Goal: Task Accomplishment & Management: Manage account settings

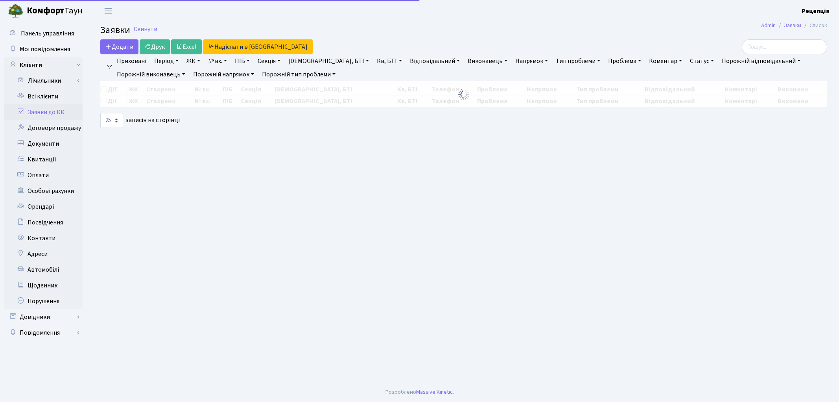
select select "25"
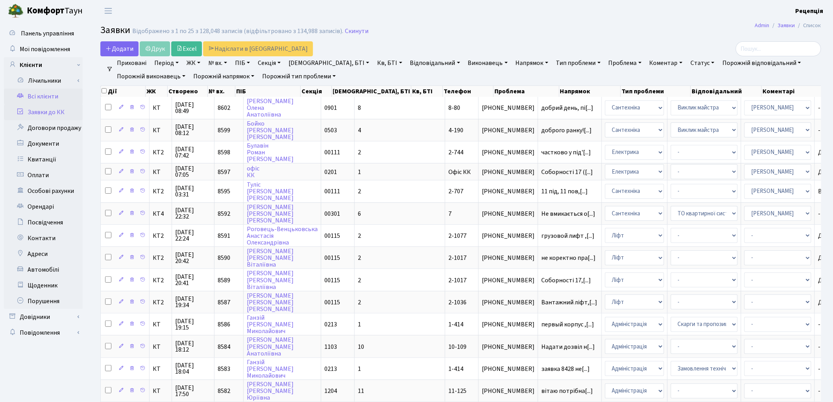
click at [54, 93] on link "Всі клієнти" at bounding box center [43, 97] width 79 height 16
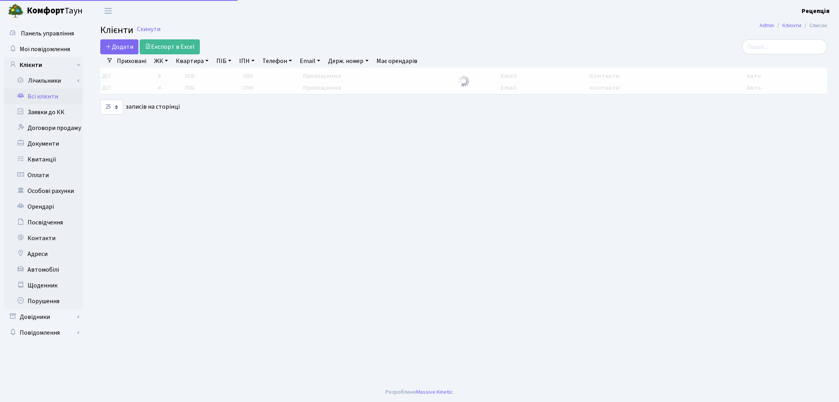
select select "25"
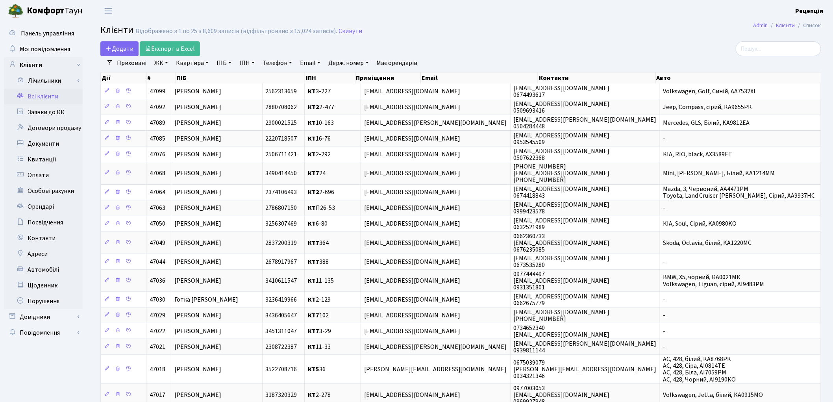
click at [163, 62] on link "ЖК" at bounding box center [161, 62] width 20 height 13
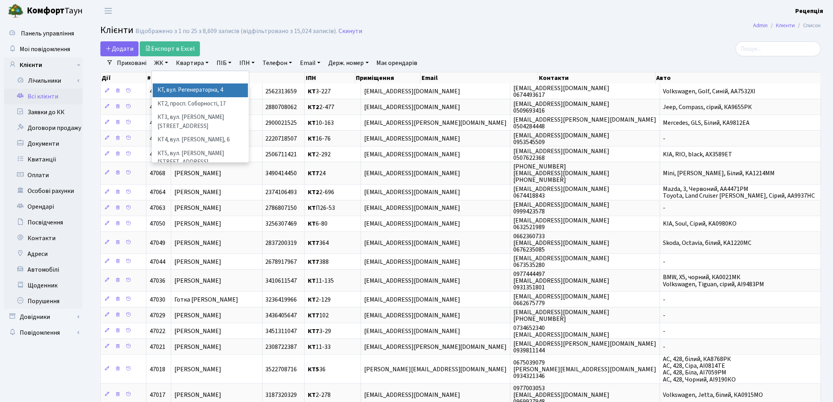
click at [170, 88] on li "КТ, вул. Регенераторна, 4" at bounding box center [200, 90] width 95 height 14
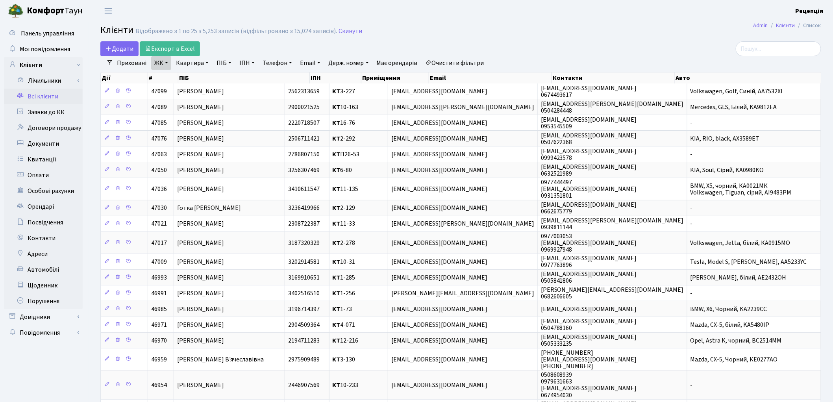
click at [194, 64] on link "Квартира" at bounding box center [192, 62] width 39 height 13
type input "2-323"
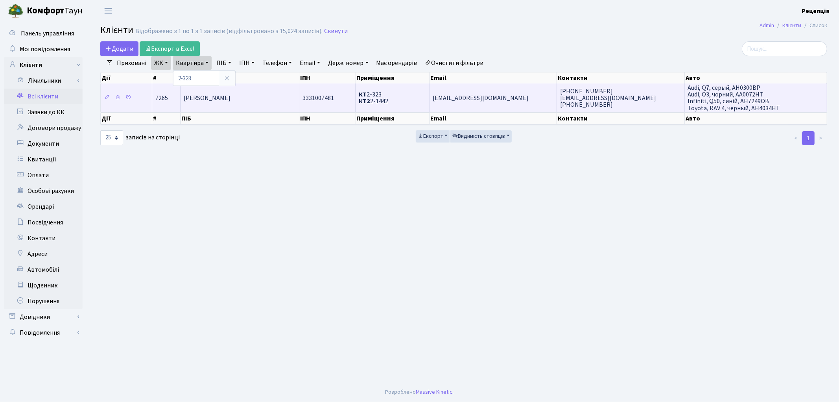
click at [296, 92] on td "Кострецька Інна Андріївна" at bounding box center [240, 97] width 119 height 28
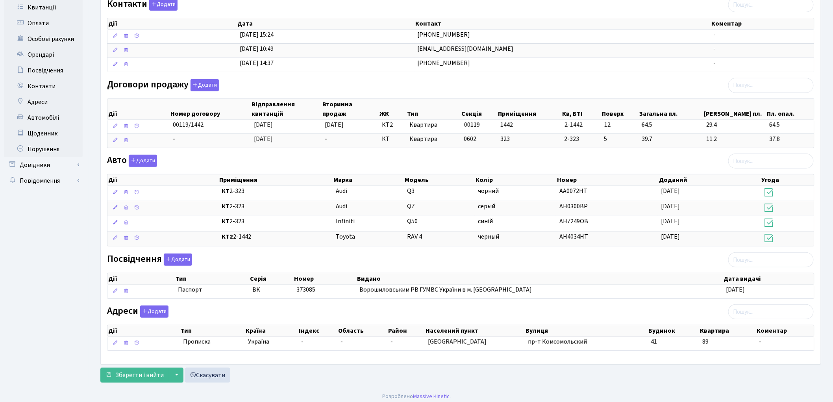
scroll to position [152, 0]
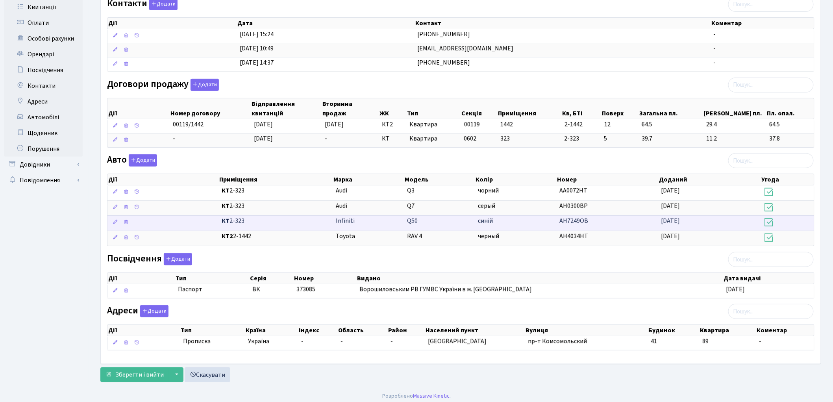
drag, startPoint x: 333, startPoint y: 223, endPoint x: 604, endPoint y: 218, distance: 271.2
click at [604, 218] on \<\/span\>\a "КТ 2-323 Infiniti Q50 синій АН7249ОВ 10.07.2020" at bounding box center [460, 222] width 706 height 15
copy \<\/span\>\a "Infiniti Q50 синій АН7249ОВ"
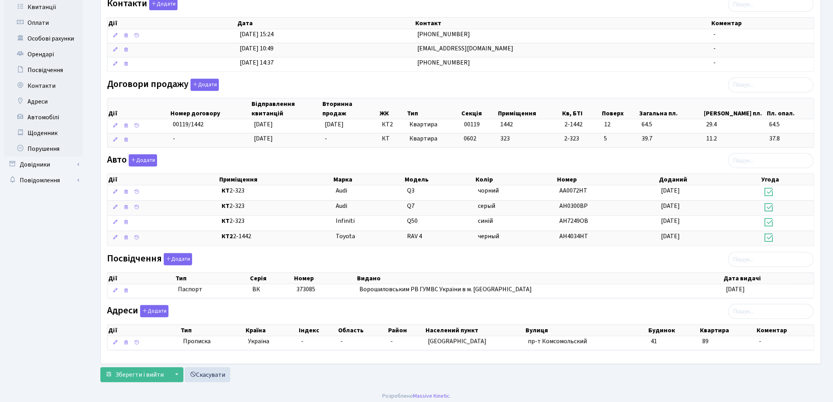
scroll to position [0, 0]
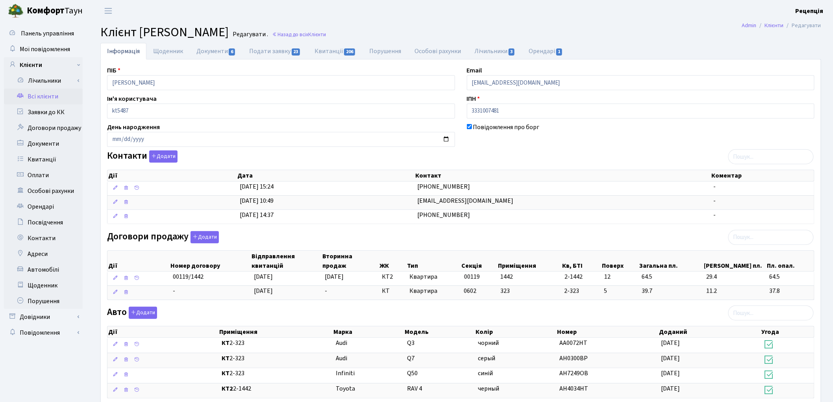
click at [31, 94] on link "Всі клієнти" at bounding box center [43, 97] width 79 height 16
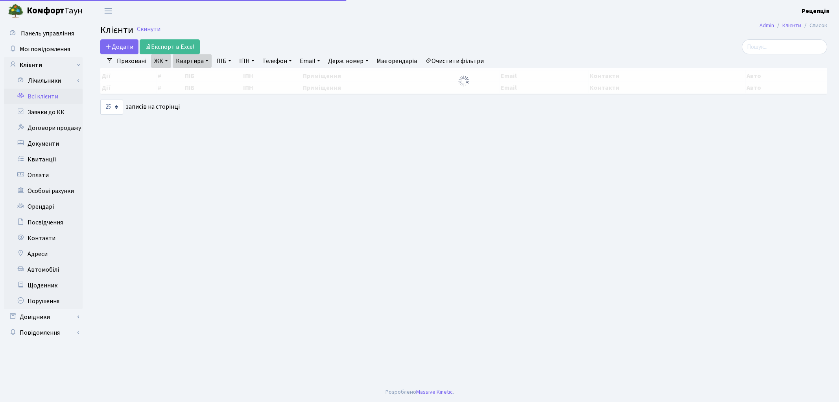
select select "25"
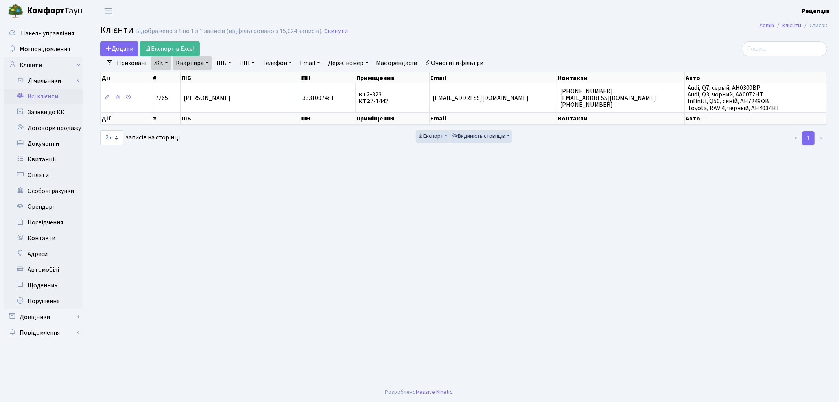
click at [452, 65] on link "Очистити фільтри" at bounding box center [454, 62] width 65 height 13
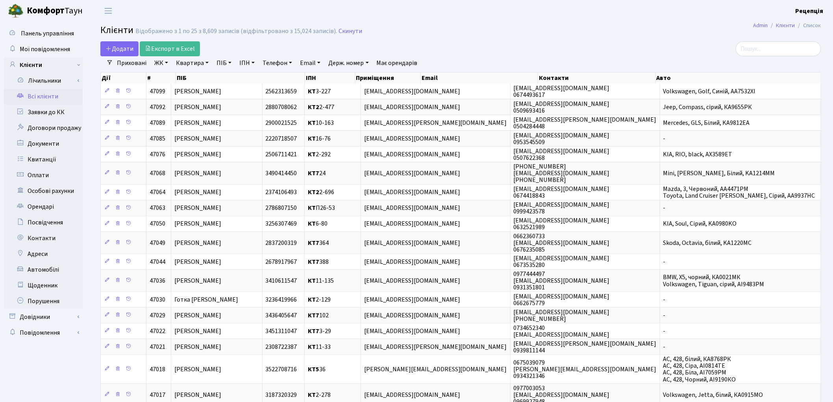
click at [167, 66] on link "ЖК" at bounding box center [161, 62] width 20 height 13
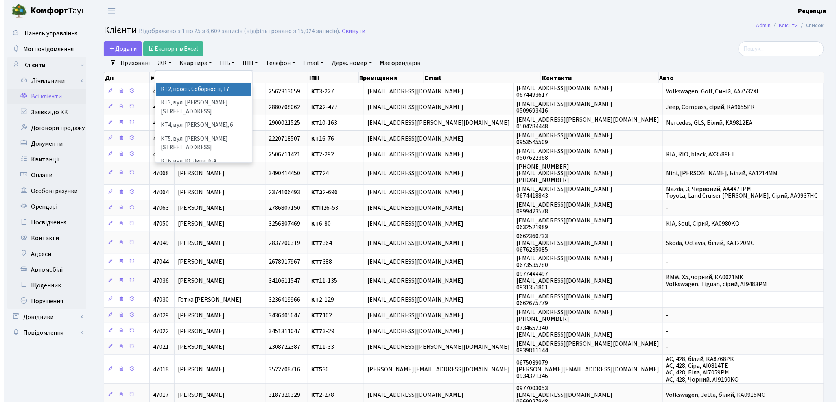
scroll to position [16, 0]
click at [213, 166] on li "КТ7, вул. [PERSON_NAME][STREET_ADDRESS]" at bounding box center [200, 177] width 95 height 22
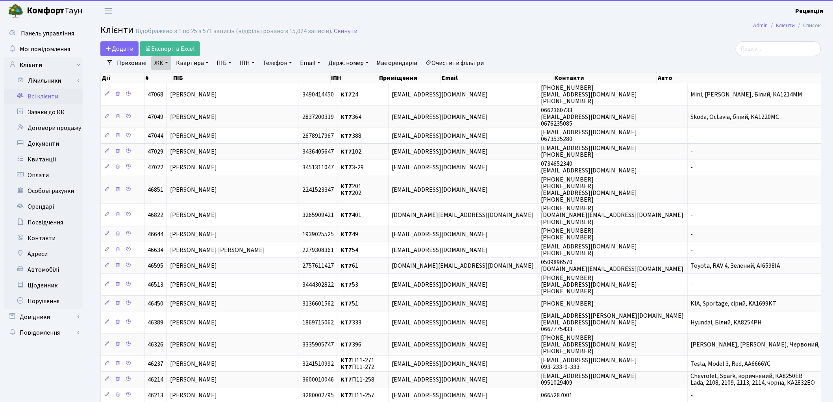
click at [198, 61] on link "Квартира" at bounding box center [192, 62] width 39 height 13
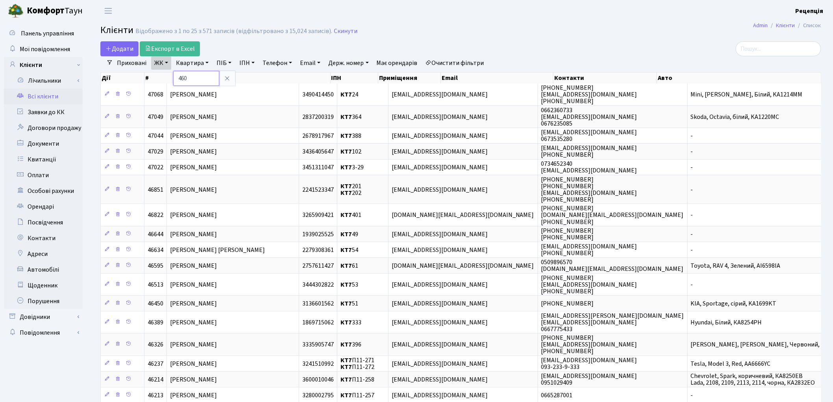
type input "460"
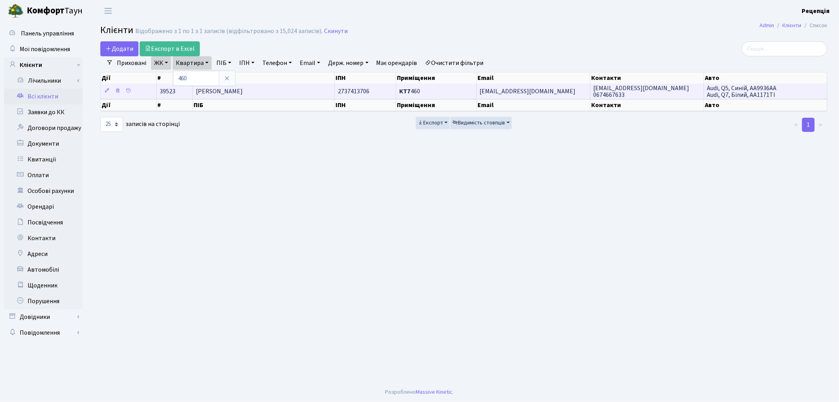
click at [243, 91] on span "[PERSON_NAME]" at bounding box center [219, 91] width 47 height 9
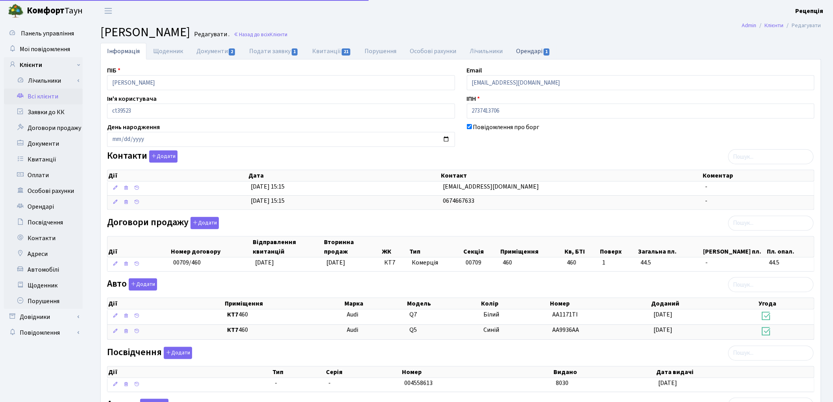
click at [521, 52] on link "Орендарі 1" at bounding box center [533, 51] width 48 height 16
select select "25"
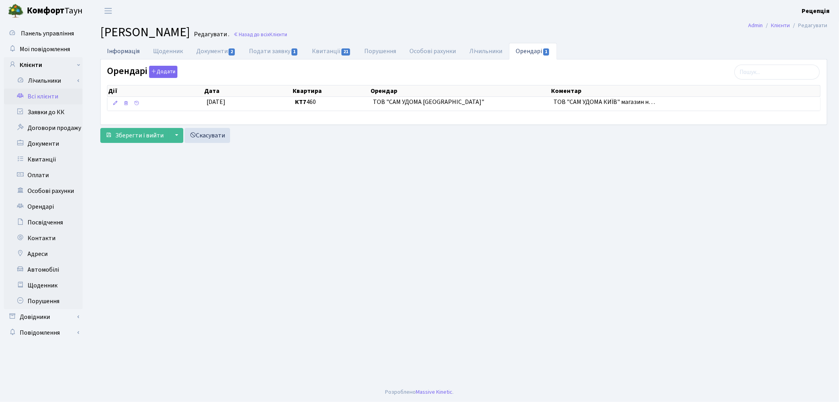
drag, startPoint x: 549, startPoint y: 0, endPoint x: 136, endPoint y: 54, distance: 417.1
click at [136, 54] on link "Інформація" at bounding box center [123, 51] width 46 height 16
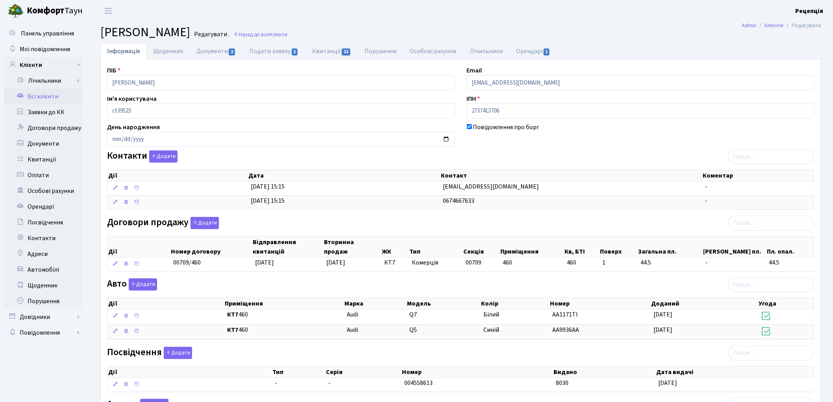
click at [61, 99] on link "Всі клієнти" at bounding box center [43, 97] width 79 height 16
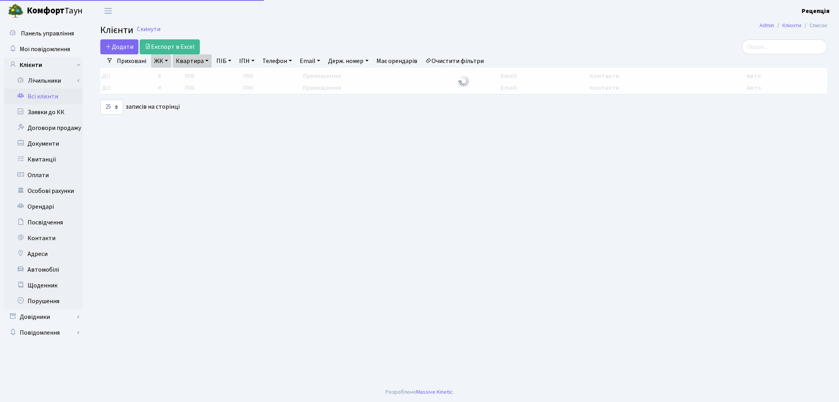
select select "25"
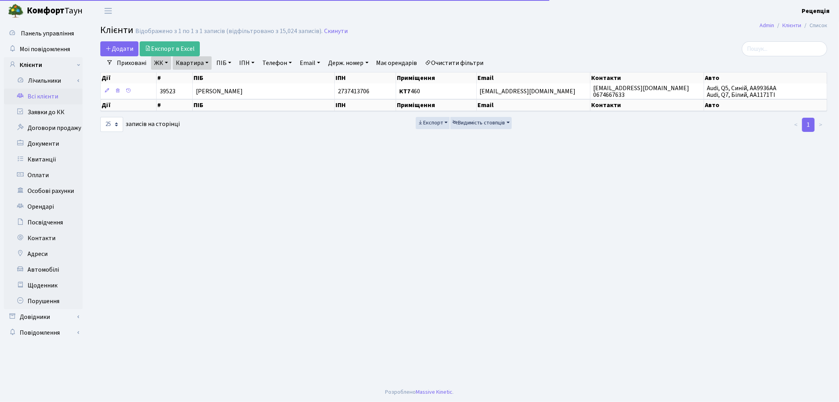
click at [449, 66] on link "Очистити фільтри" at bounding box center [454, 62] width 65 height 13
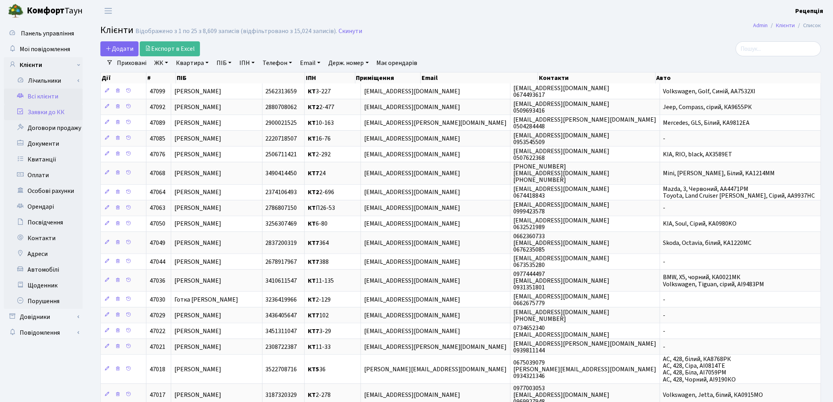
click at [54, 109] on link "Заявки до КК" at bounding box center [43, 112] width 79 height 16
